Goal: Information Seeking & Learning: Learn about a topic

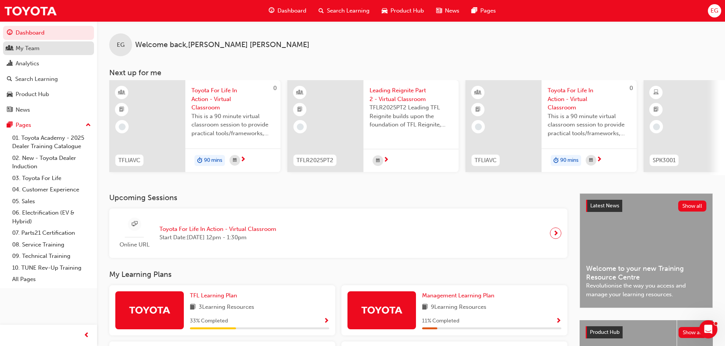
click at [26, 48] on div "My Team" at bounding box center [28, 48] width 24 height 9
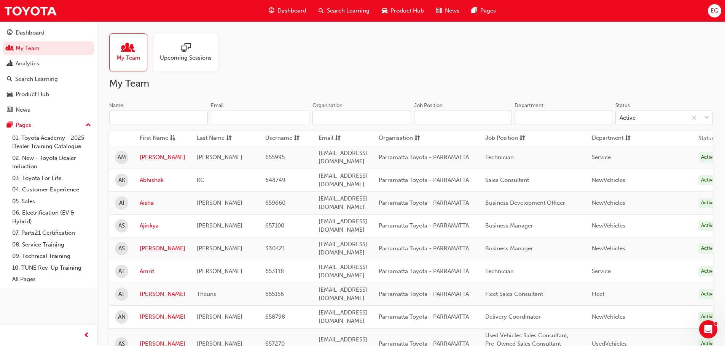
click at [168, 121] on input "Name" at bounding box center [158, 118] width 99 height 14
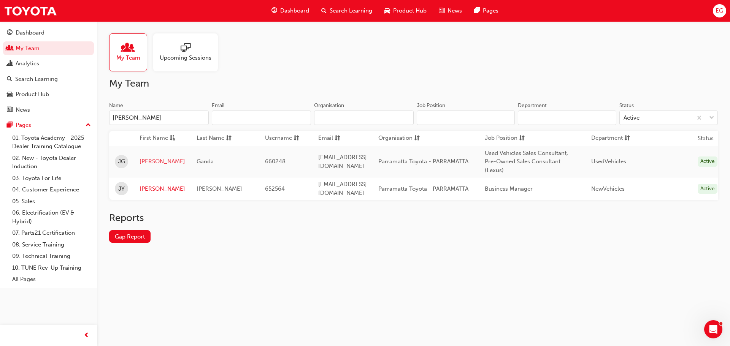
type input "[PERSON_NAME]"
click at [140, 164] on link "[PERSON_NAME]" at bounding box center [163, 161] width 46 height 9
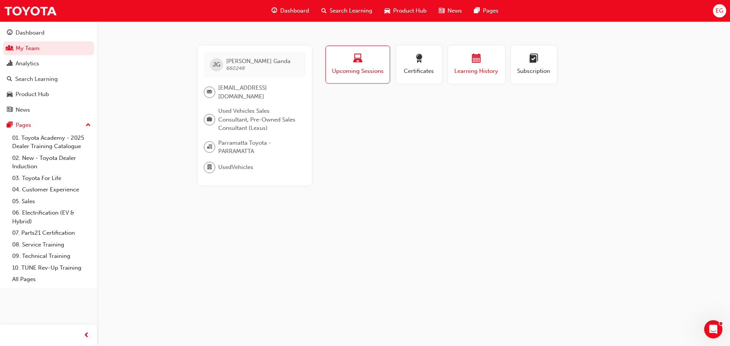
click at [485, 72] on span "Learning History" at bounding box center [477, 71] width 46 height 9
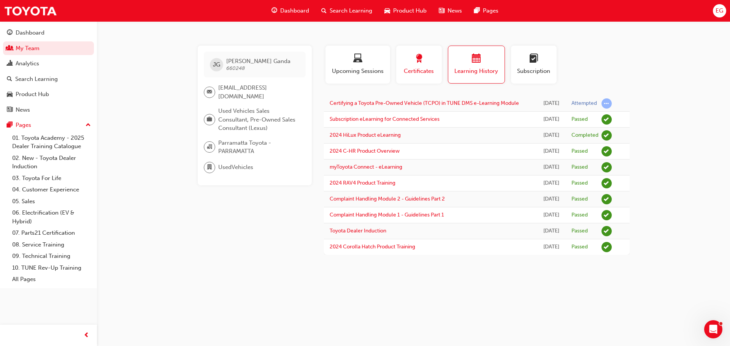
click at [413, 67] on div "Certificates" at bounding box center [419, 65] width 34 height 22
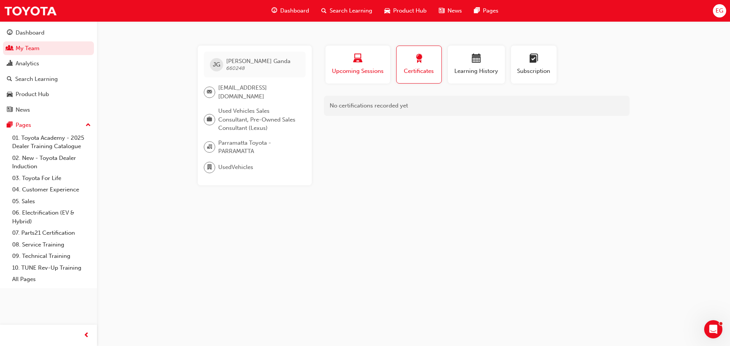
click at [367, 68] on span "Upcoming Sessions" at bounding box center [357, 71] width 53 height 9
click at [470, 65] on div "button" at bounding box center [477, 60] width 46 height 12
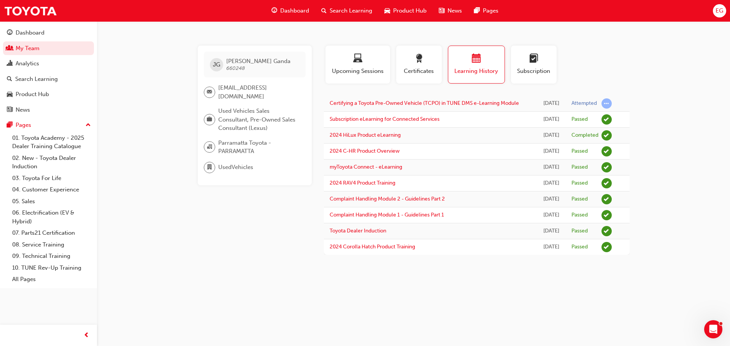
click at [361, 11] on span "Search Learning" at bounding box center [351, 10] width 43 height 9
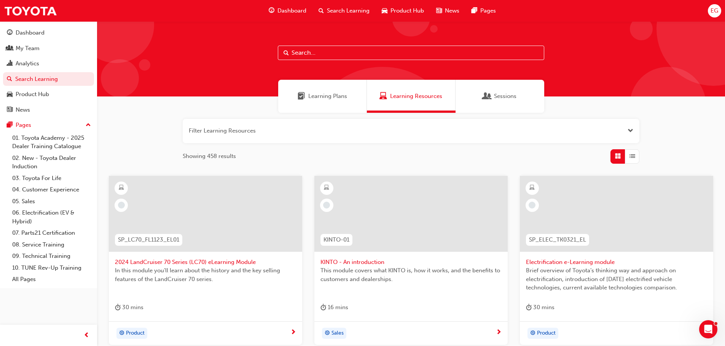
click at [279, 135] on button "button" at bounding box center [411, 131] width 456 height 24
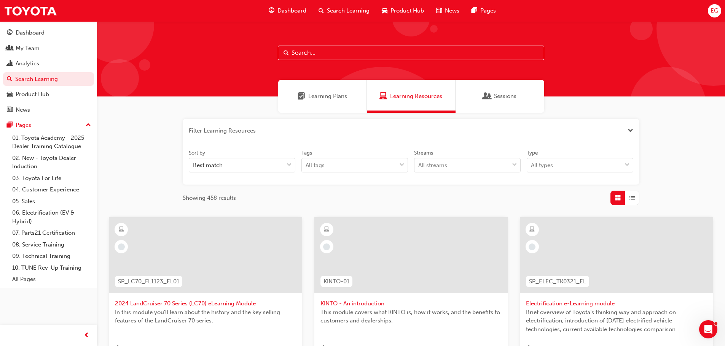
click at [311, 56] on input "text" at bounding box center [411, 53] width 266 height 14
type input "tfl"
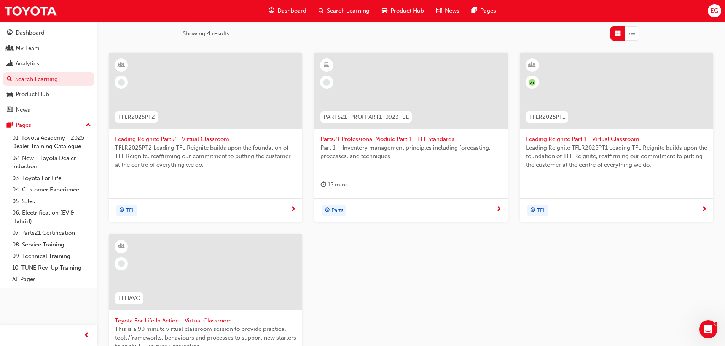
scroll to position [266, 0]
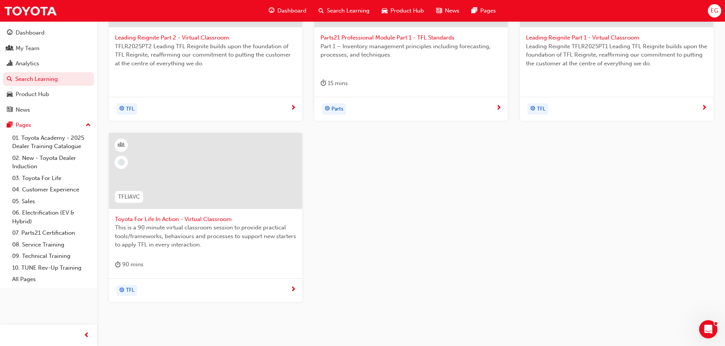
click at [221, 219] on span "Toyota For Life In Action - Virtual Classroom" at bounding box center [205, 219] width 181 height 9
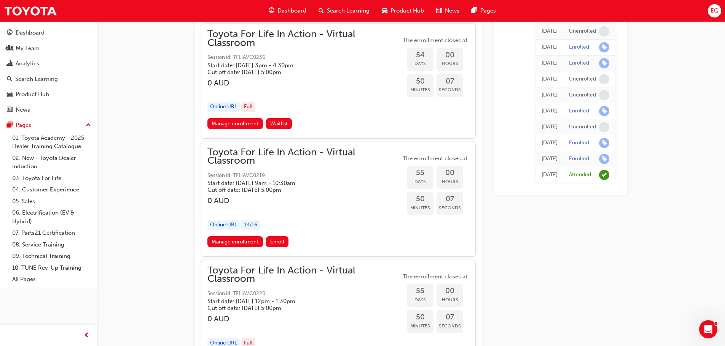
scroll to position [8647, 0]
click at [337, 207] on div "button" at bounding box center [303, 209] width 193 height 9
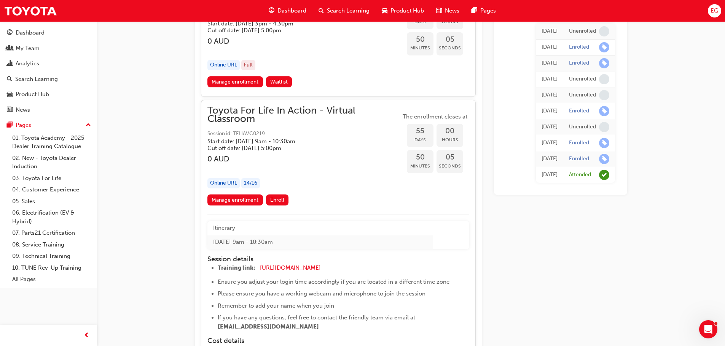
scroll to position [8723, 0]
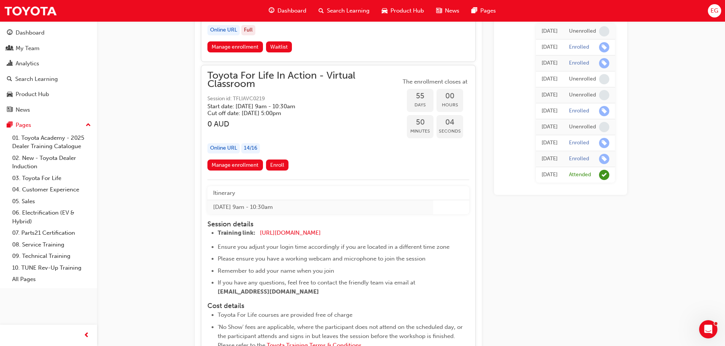
drag, startPoint x: 322, startPoint y: 207, endPoint x: 204, endPoint y: 211, distance: 117.6
click at [204, 211] on div "Toyota For Life In Action - Virtual Classroom Session id: TFLIAVC0219 Start dat…" at bounding box center [338, 255] width 275 height 381
click at [243, 205] on td "[DATE] 9am - 10:30am" at bounding box center [320, 207] width 226 height 14
click at [291, 201] on td "[DATE] 9am - 10:30am" at bounding box center [320, 207] width 226 height 14
drag, startPoint x: 303, startPoint y: 205, endPoint x: 214, endPoint y: 207, distance: 89.0
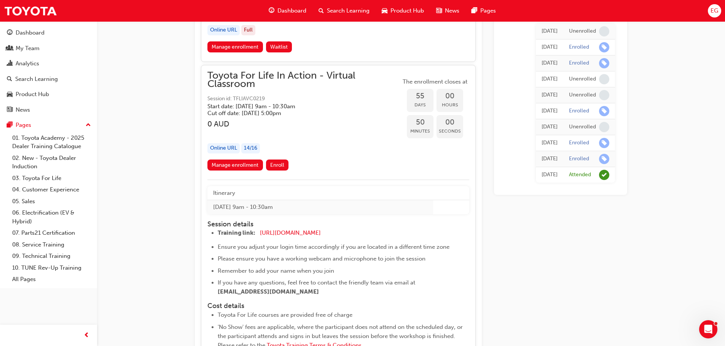
click at [214, 207] on td "[DATE] 9am - 10:30am" at bounding box center [320, 207] width 226 height 14
copy td "[DATE] 9am - 10:30am"
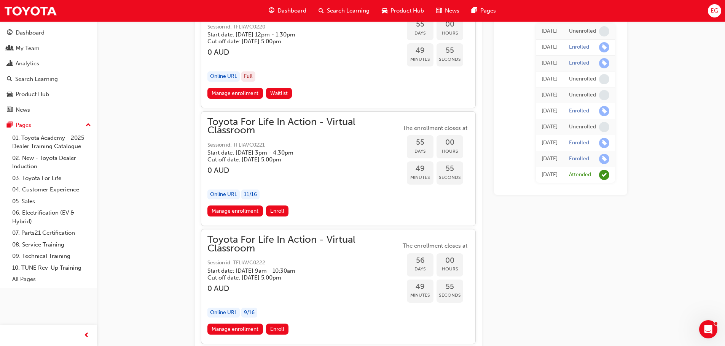
scroll to position [9179, 0]
click at [364, 182] on div "button" at bounding box center [303, 179] width 193 height 9
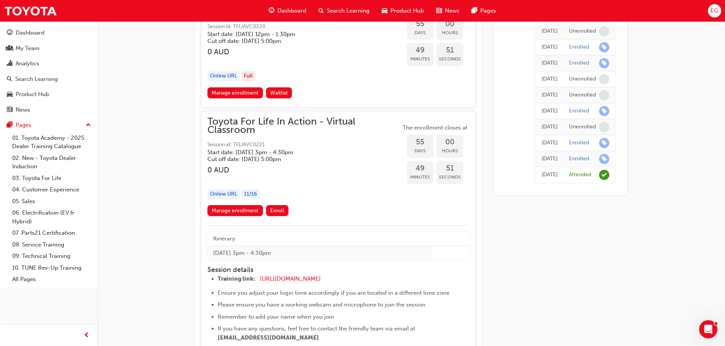
drag, startPoint x: 310, startPoint y: 252, endPoint x: 211, endPoint y: 258, distance: 98.7
click at [211, 258] on td "[DATE] 3pm - 4:30pm" at bounding box center [319, 253] width 225 height 14
copy td "[DATE] 3pm - 4:30pm"
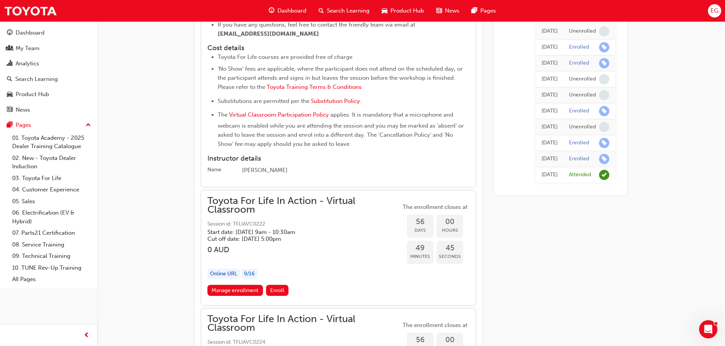
scroll to position [9559, 0]
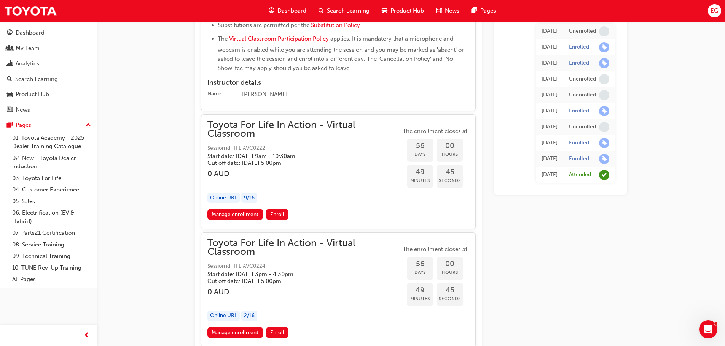
click at [328, 189] on div "Toyota For Life In Action - Virtual Classroom Session id: TFLIAVC0222 Start dat…" at bounding box center [303, 165] width 193 height 88
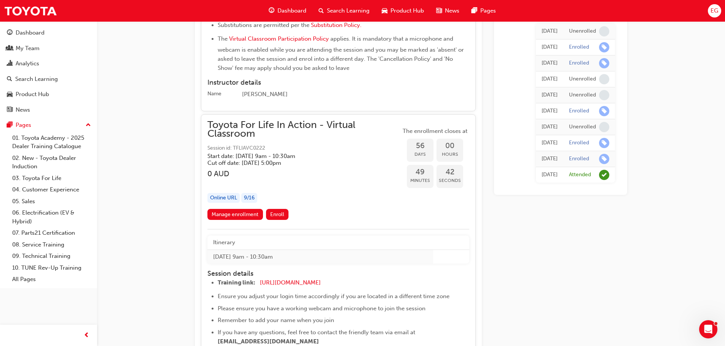
drag, startPoint x: 313, startPoint y: 259, endPoint x: 214, endPoint y: 263, distance: 99.0
click at [214, 263] on td "[DATE] 9am - 10:30am" at bounding box center [320, 257] width 226 height 14
copy td "[DATE] 9am - 10:30am"
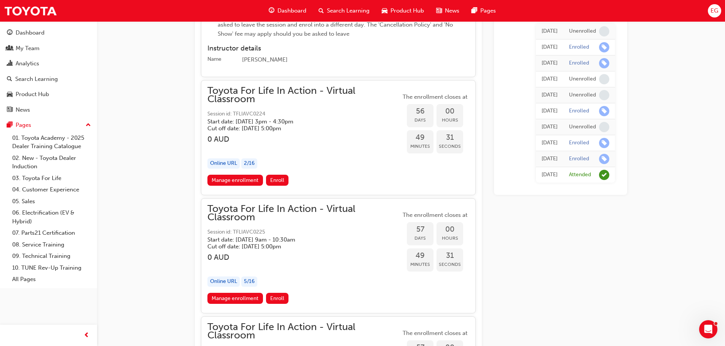
scroll to position [10016, 0]
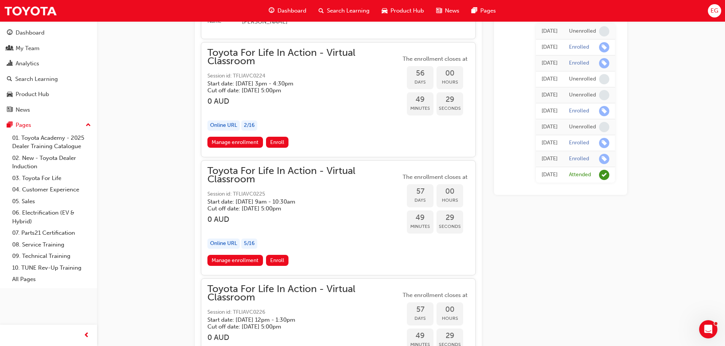
click at [345, 240] on div "Online URL 5 / 16" at bounding box center [303, 244] width 193 height 10
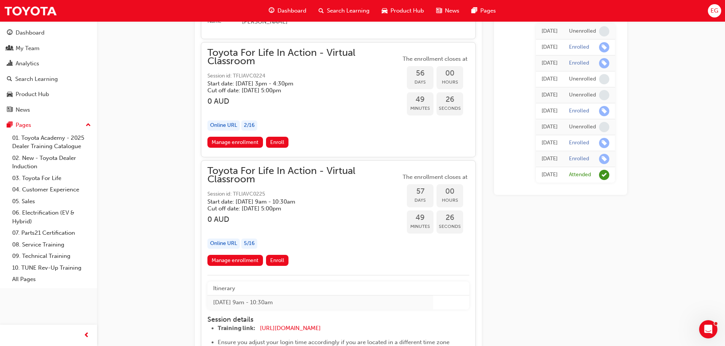
drag, startPoint x: 302, startPoint y: 305, endPoint x: 213, endPoint y: 305, distance: 88.6
click at [213, 305] on td "[DATE] 9am - 10:30am" at bounding box center [320, 303] width 226 height 14
copy td "[DATE] 9am - 10:30am"
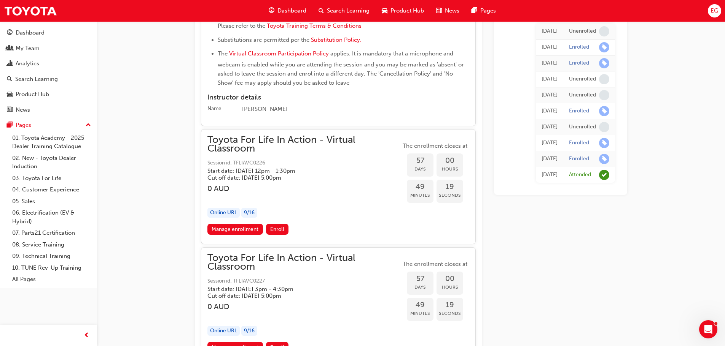
scroll to position [10434, 0]
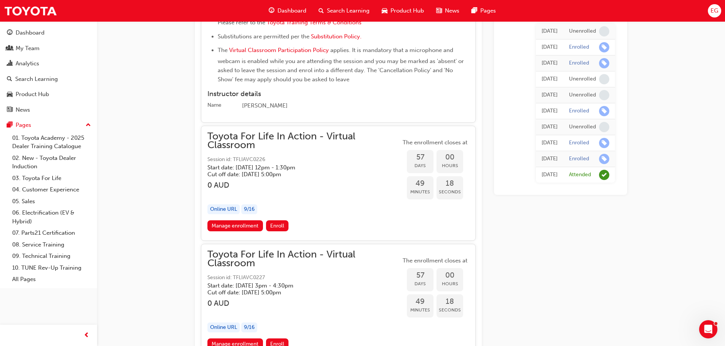
click at [330, 219] on div "Toyota For Life In Action - Virtual Classroom Session id: TFLIAVC0226 Start dat…" at bounding box center [303, 176] width 193 height 88
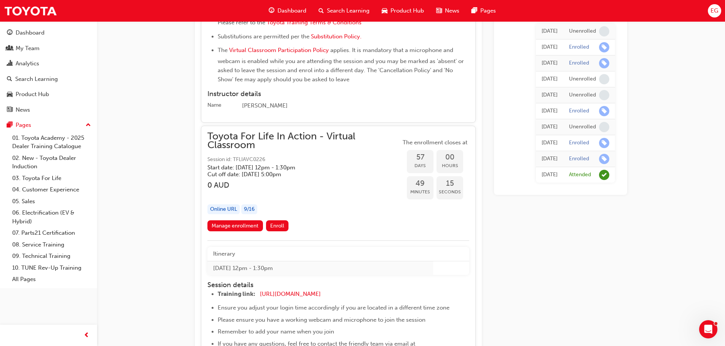
drag, startPoint x: 301, startPoint y: 269, endPoint x: 215, endPoint y: 271, distance: 86.7
click at [215, 271] on td "[DATE] 12pm - 1:30pm" at bounding box center [320, 268] width 226 height 14
copy td "[DATE] 12pm - 1:30pm"
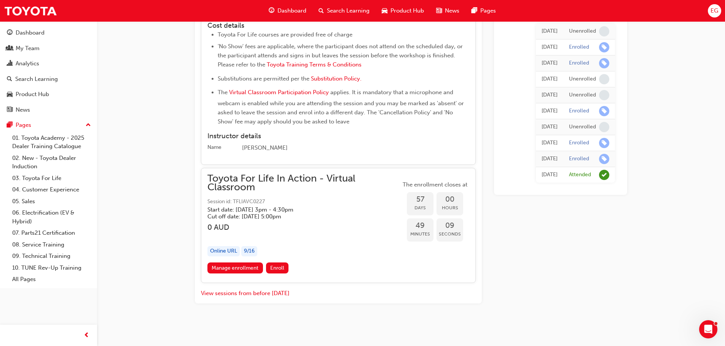
scroll to position [10777, 0]
